Goal: Task Accomplishment & Management: Manage account settings

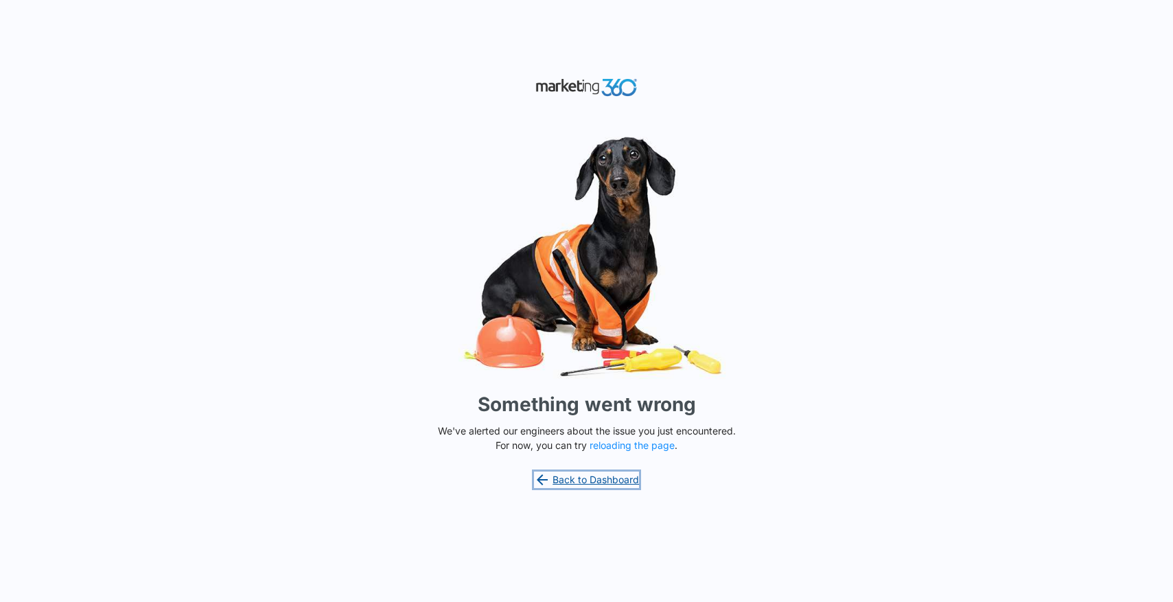
click at [592, 476] on link "Back to Dashboard" at bounding box center [587, 479] width 106 height 16
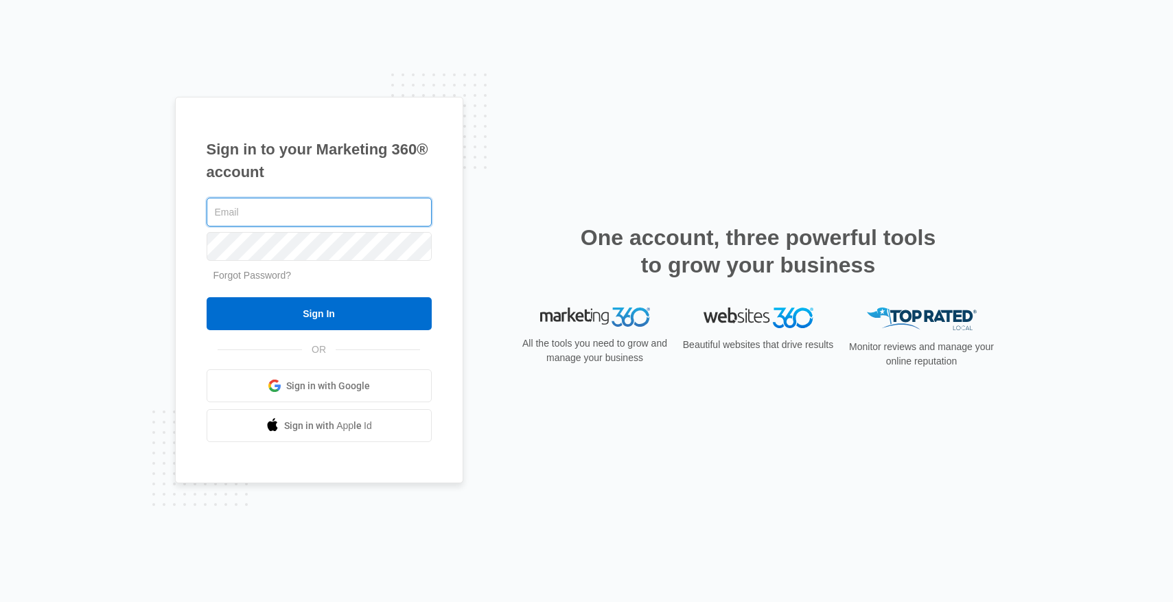
paste input "jimsavageconstruction@gmail.com"
type input "jimsavageconstruction@gmail.com"
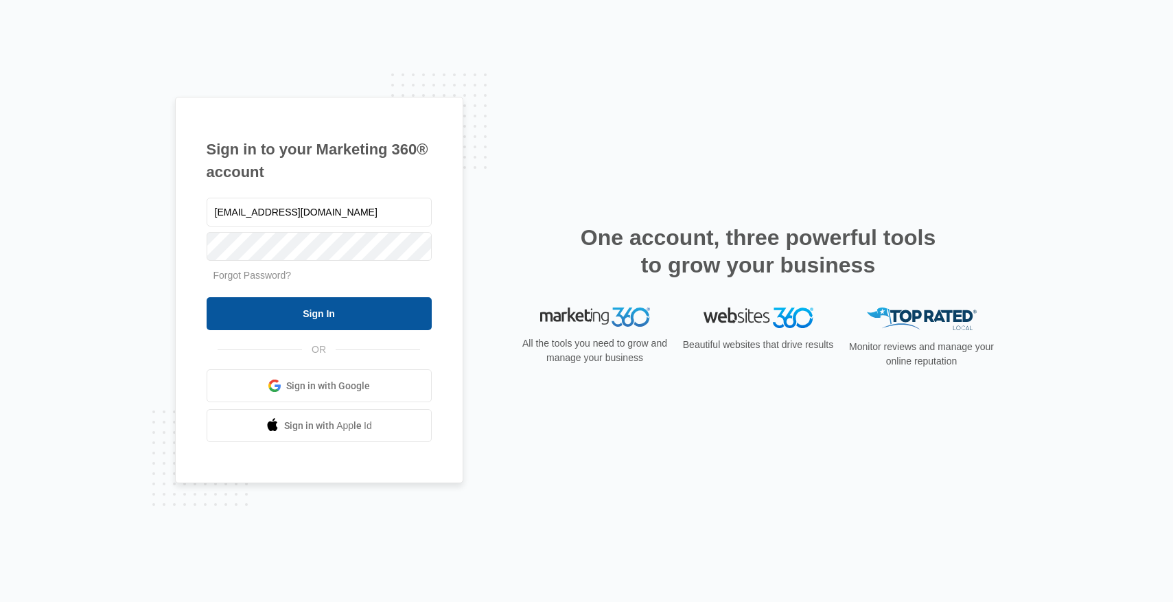
click at [357, 312] on input "Sign In" at bounding box center [319, 313] width 225 height 33
